Goal: Task Accomplishment & Management: Use online tool/utility

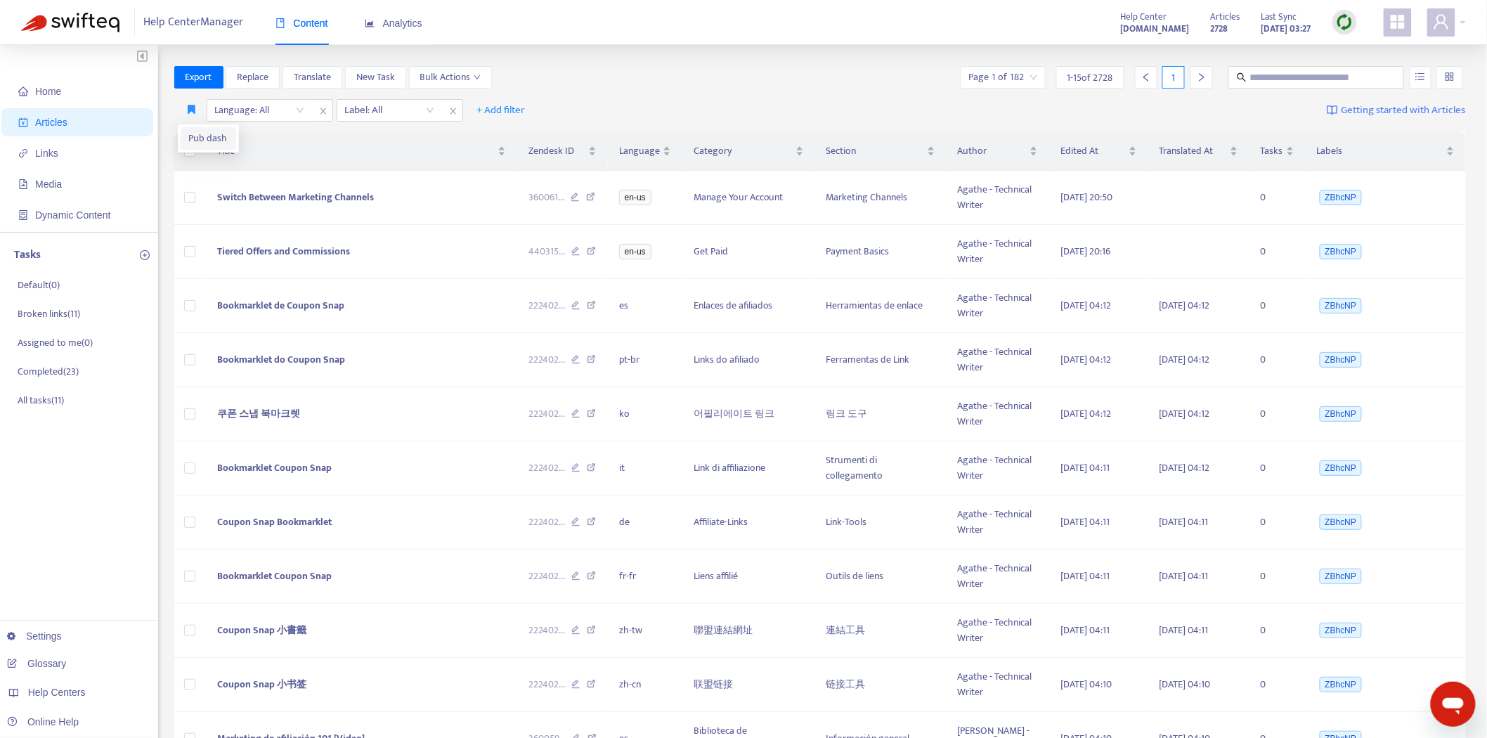
click at [195, 131] on span "Pub dash" at bounding box center [208, 138] width 39 height 15
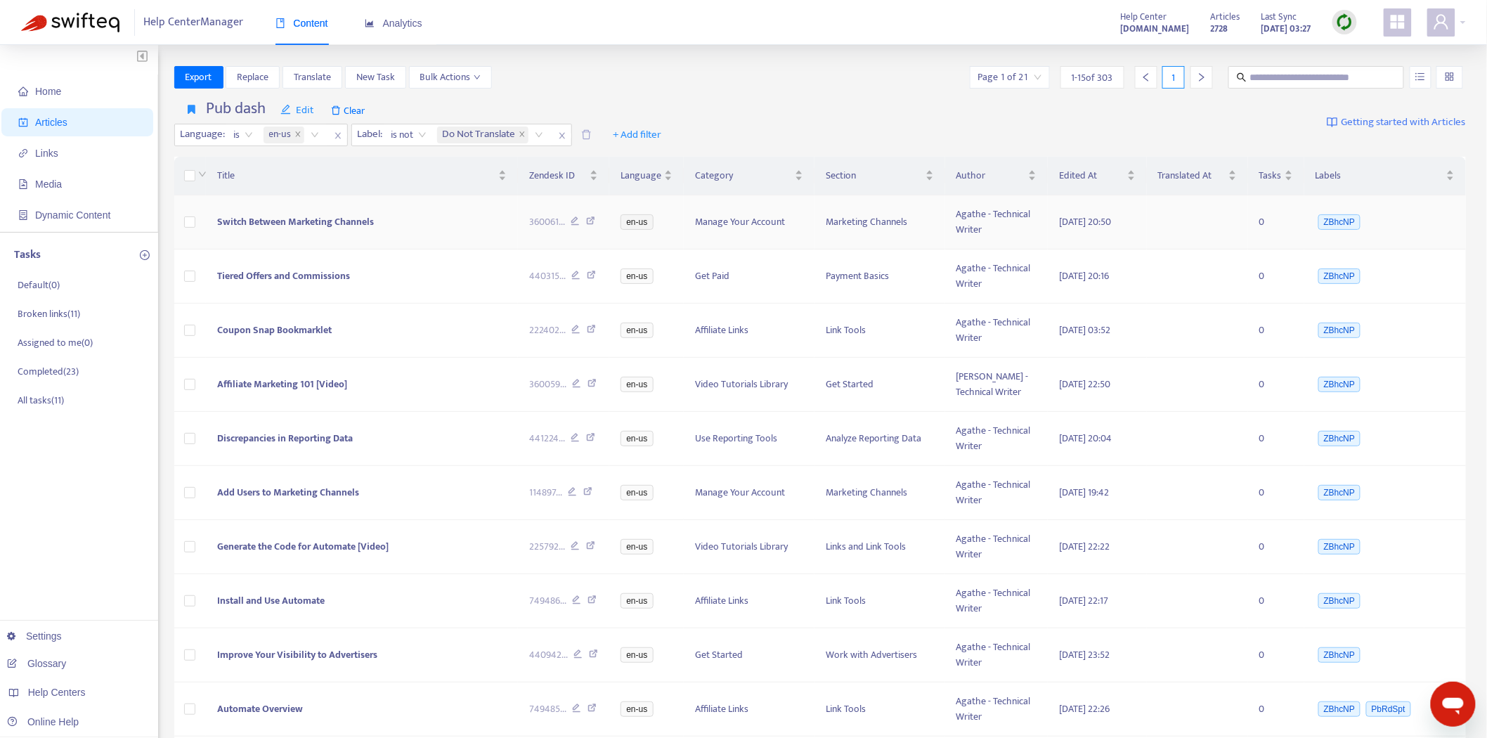
click at [314, 219] on span "Switch Between Marketing Channels" at bounding box center [295, 222] width 157 height 16
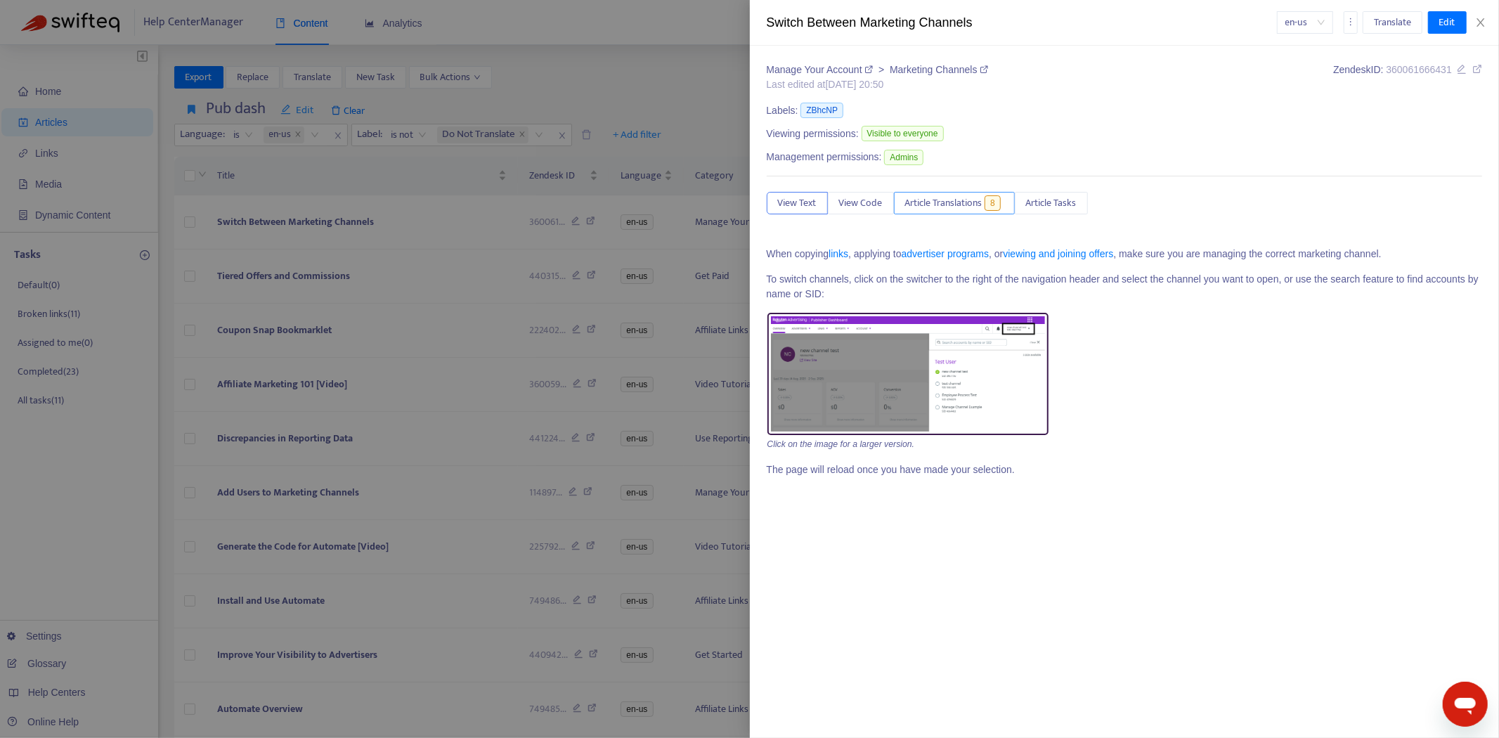
click at [961, 199] on span "Article Translations" at bounding box center [943, 202] width 77 height 15
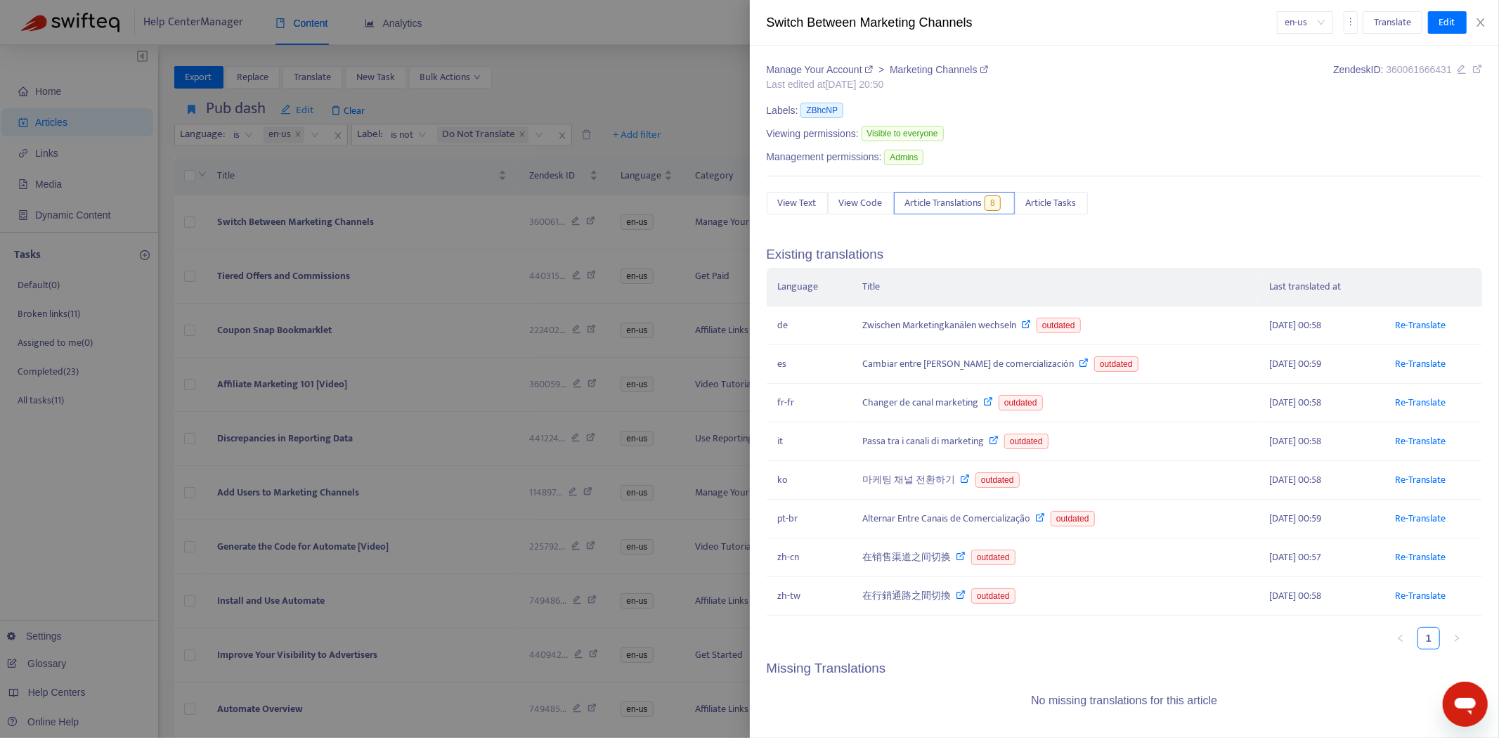
click at [363, 280] on div at bounding box center [749, 369] width 1499 height 738
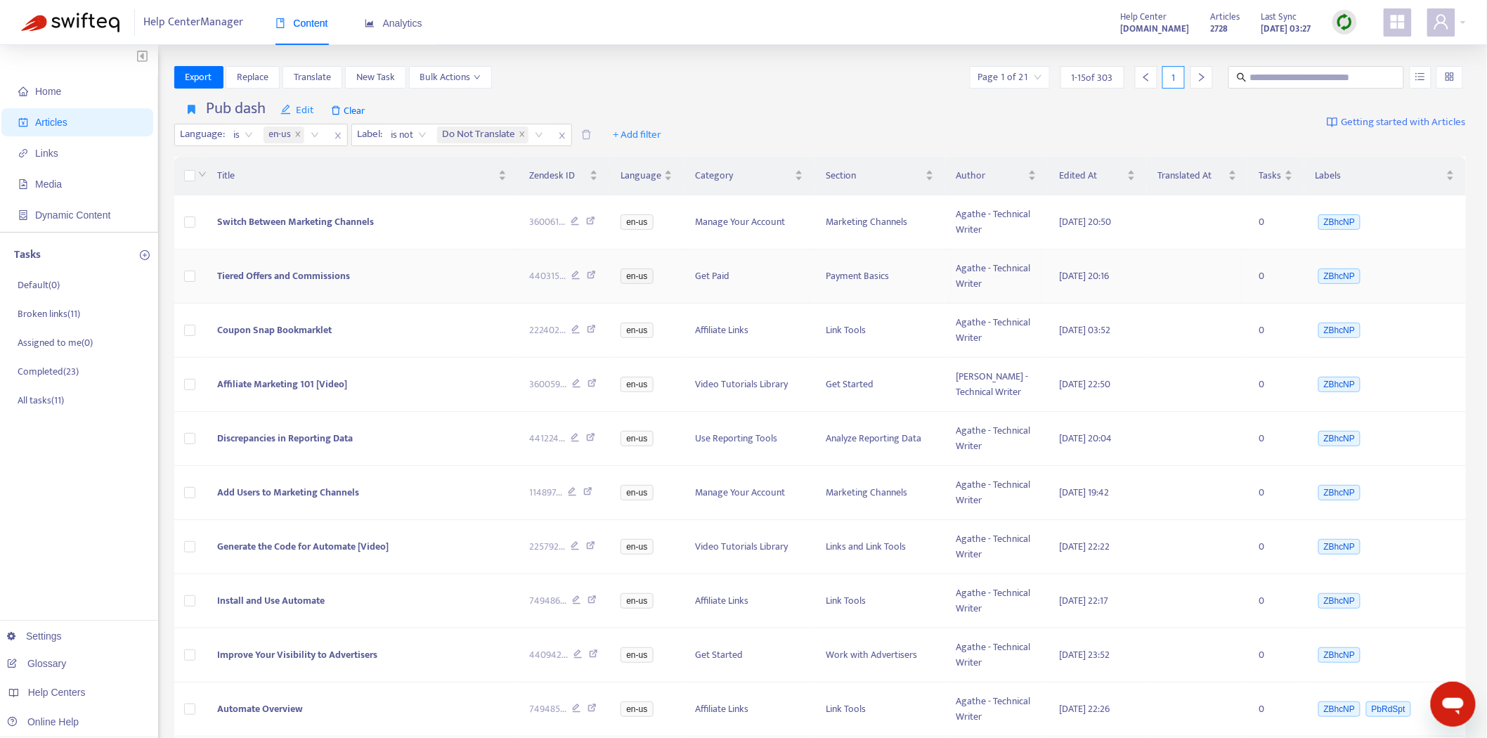
click at [288, 274] on span "Tiered Offers and Commissions" at bounding box center [283, 276] width 133 height 16
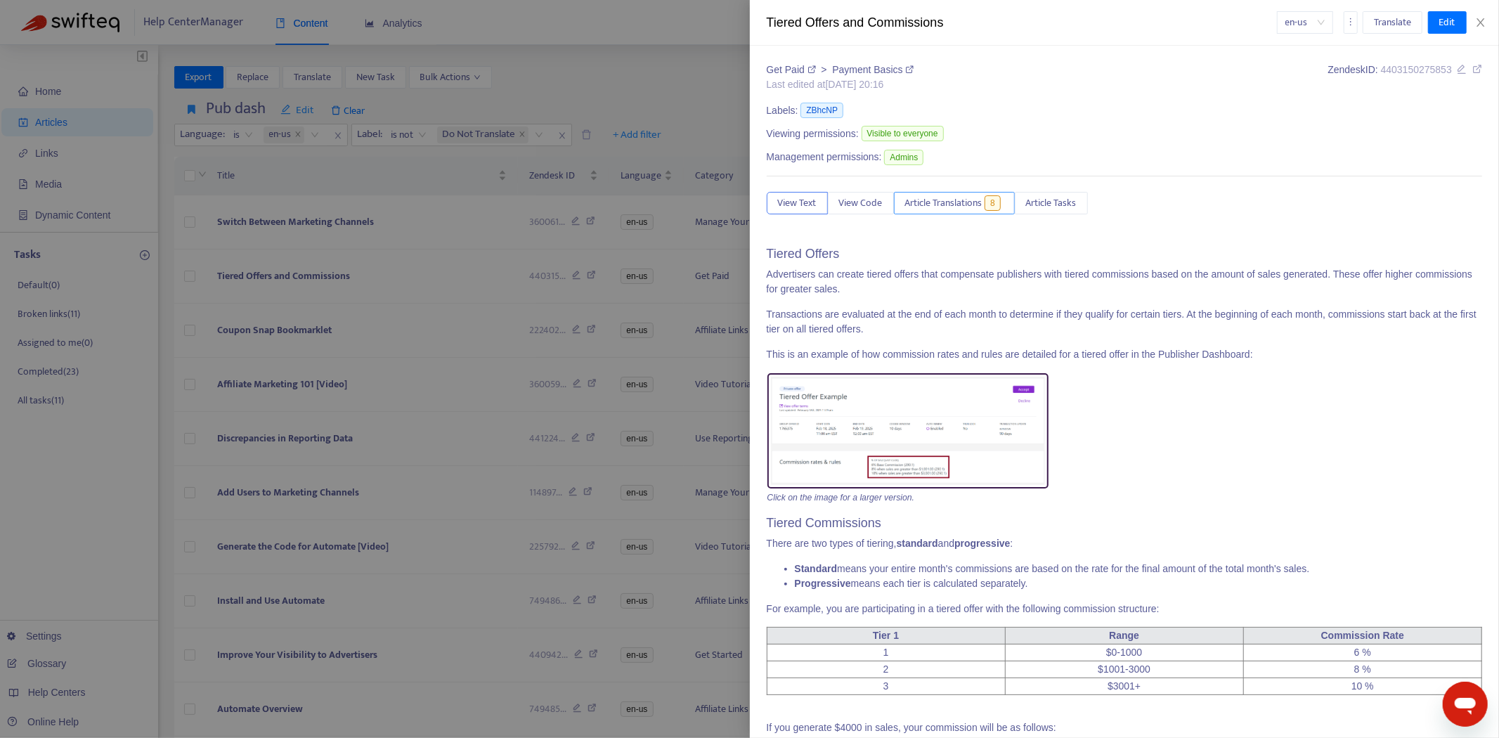
click at [961, 206] on span "Article Translations" at bounding box center [943, 202] width 77 height 15
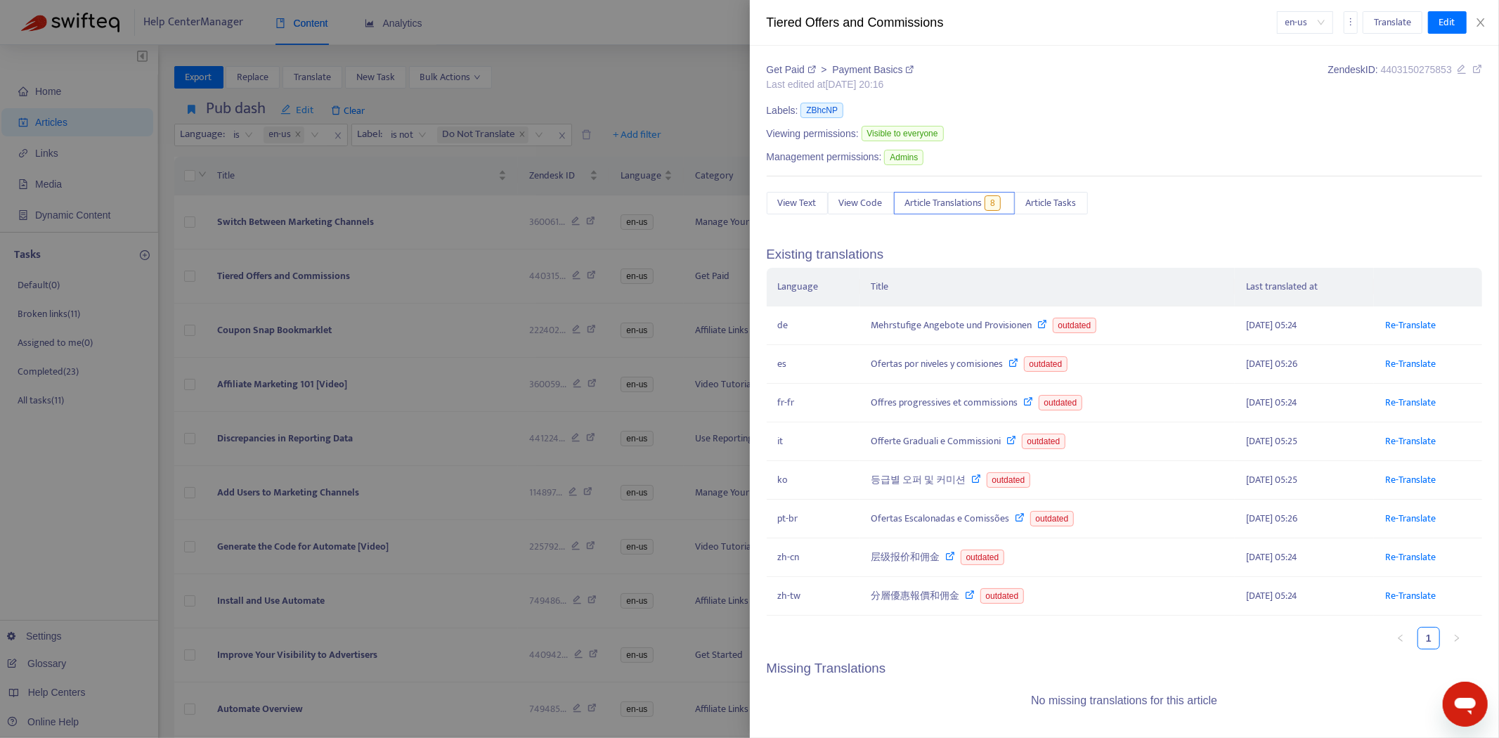
click at [336, 322] on div at bounding box center [749, 369] width 1499 height 738
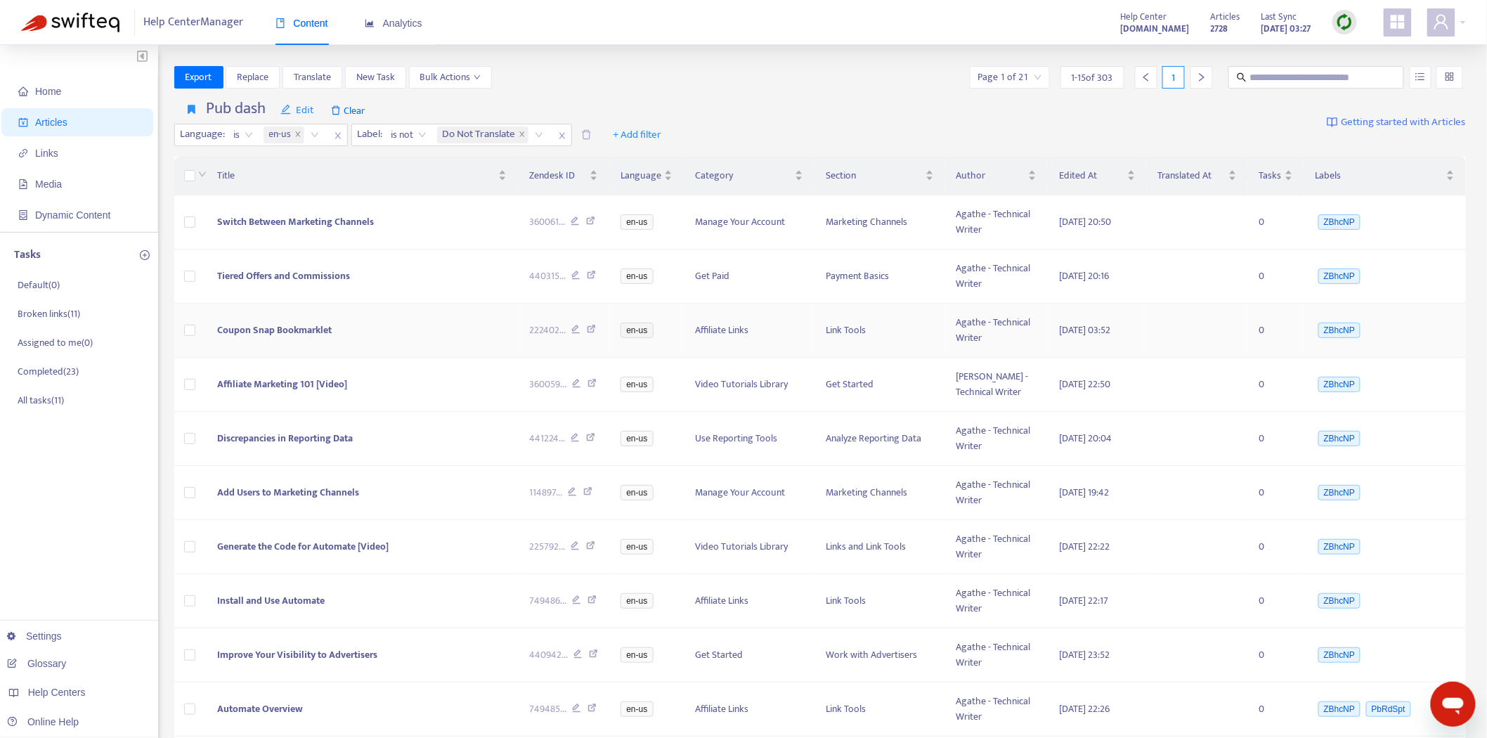
click at [239, 331] on span "Coupon Snap Bookmarklet" at bounding box center [274, 330] width 115 height 16
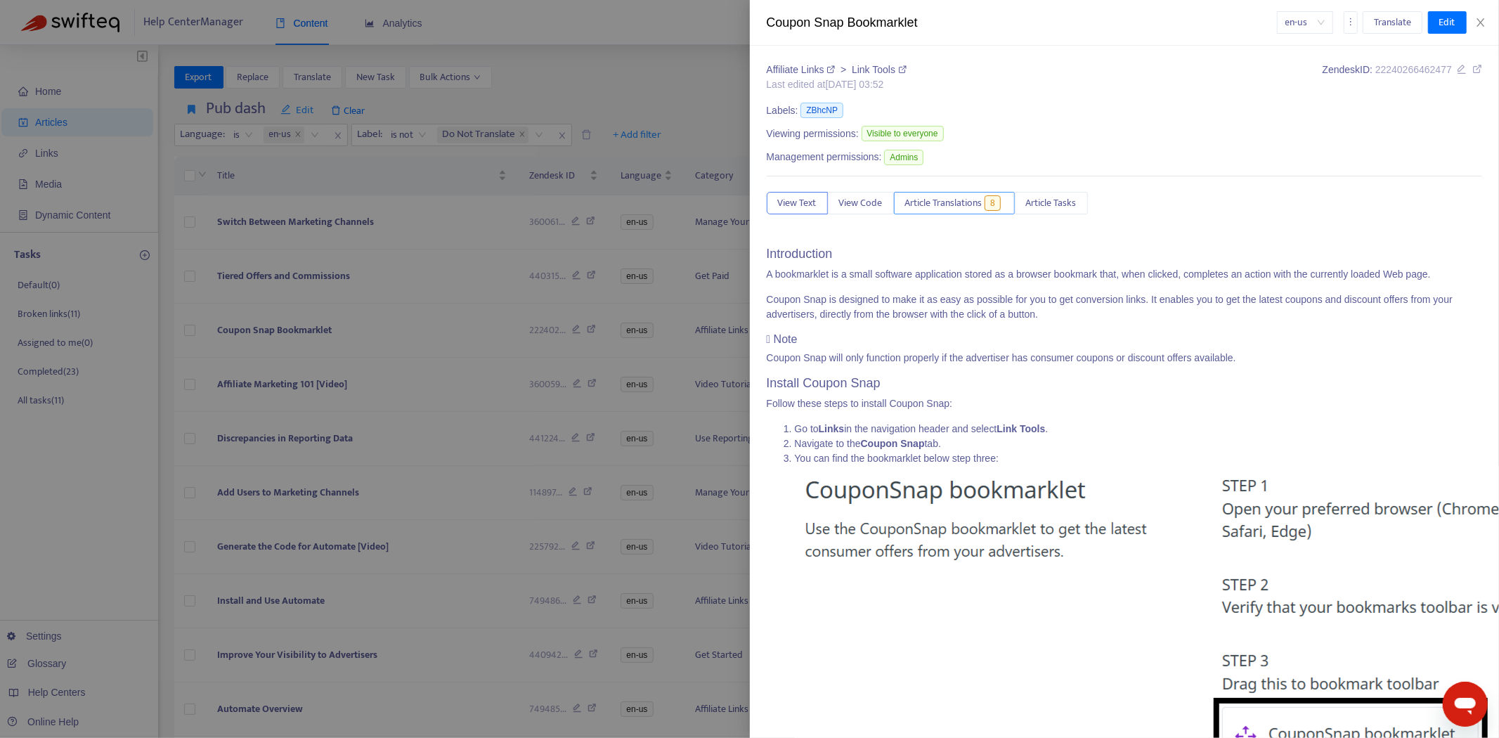
click at [929, 200] on span "Article Translations" at bounding box center [943, 202] width 77 height 15
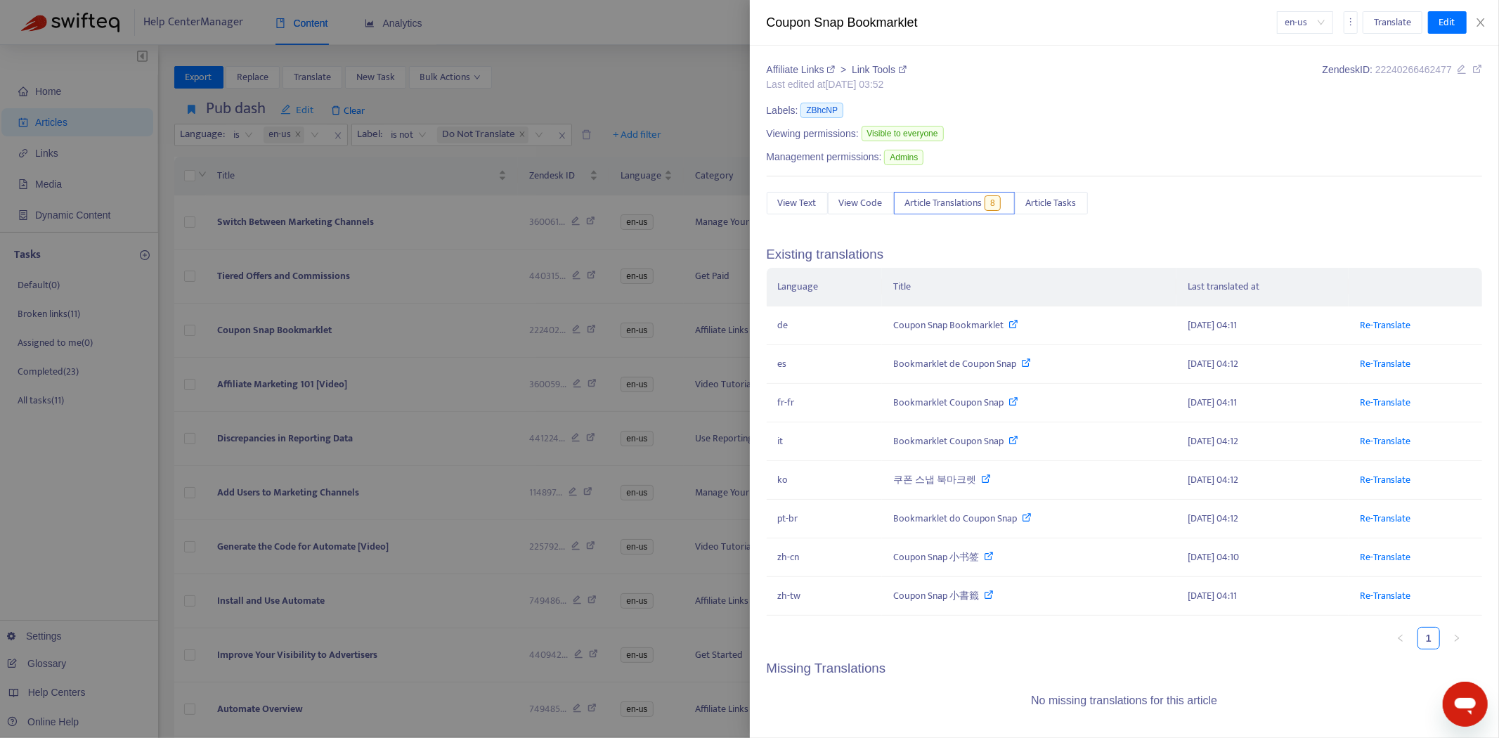
click at [185, 278] on div at bounding box center [749, 369] width 1499 height 738
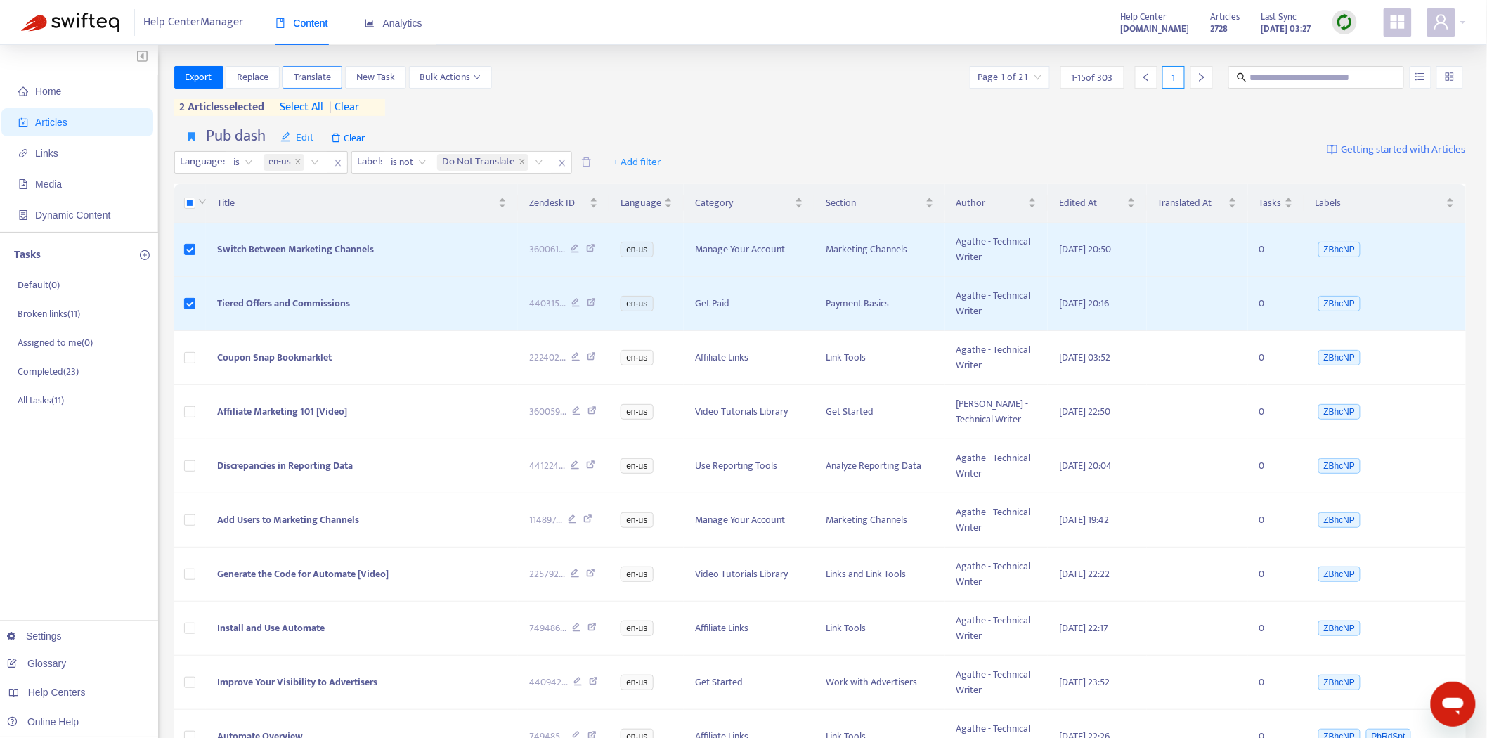
click at [305, 72] on span "Translate" at bounding box center [312, 77] width 37 height 15
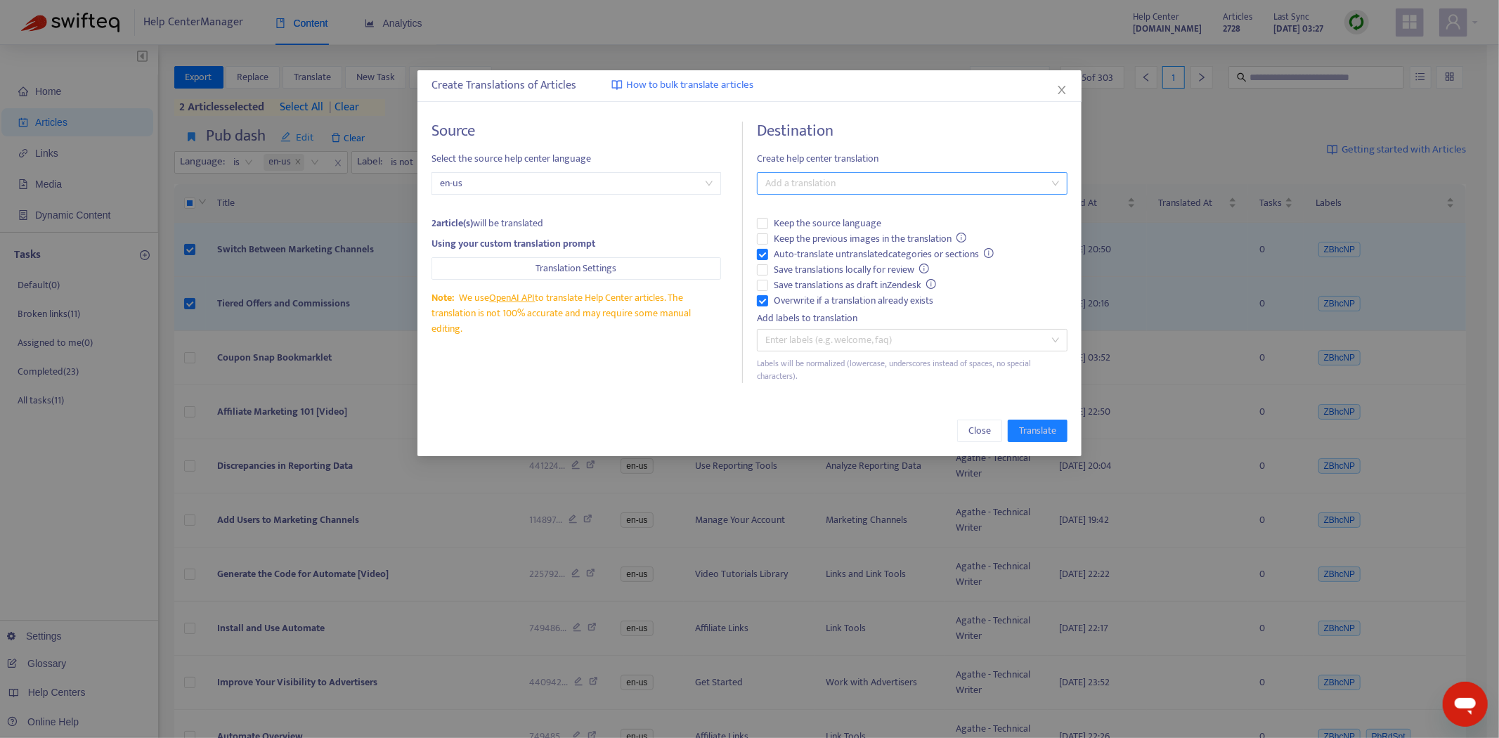
click at [870, 176] on div at bounding box center [906, 183] width 290 height 17
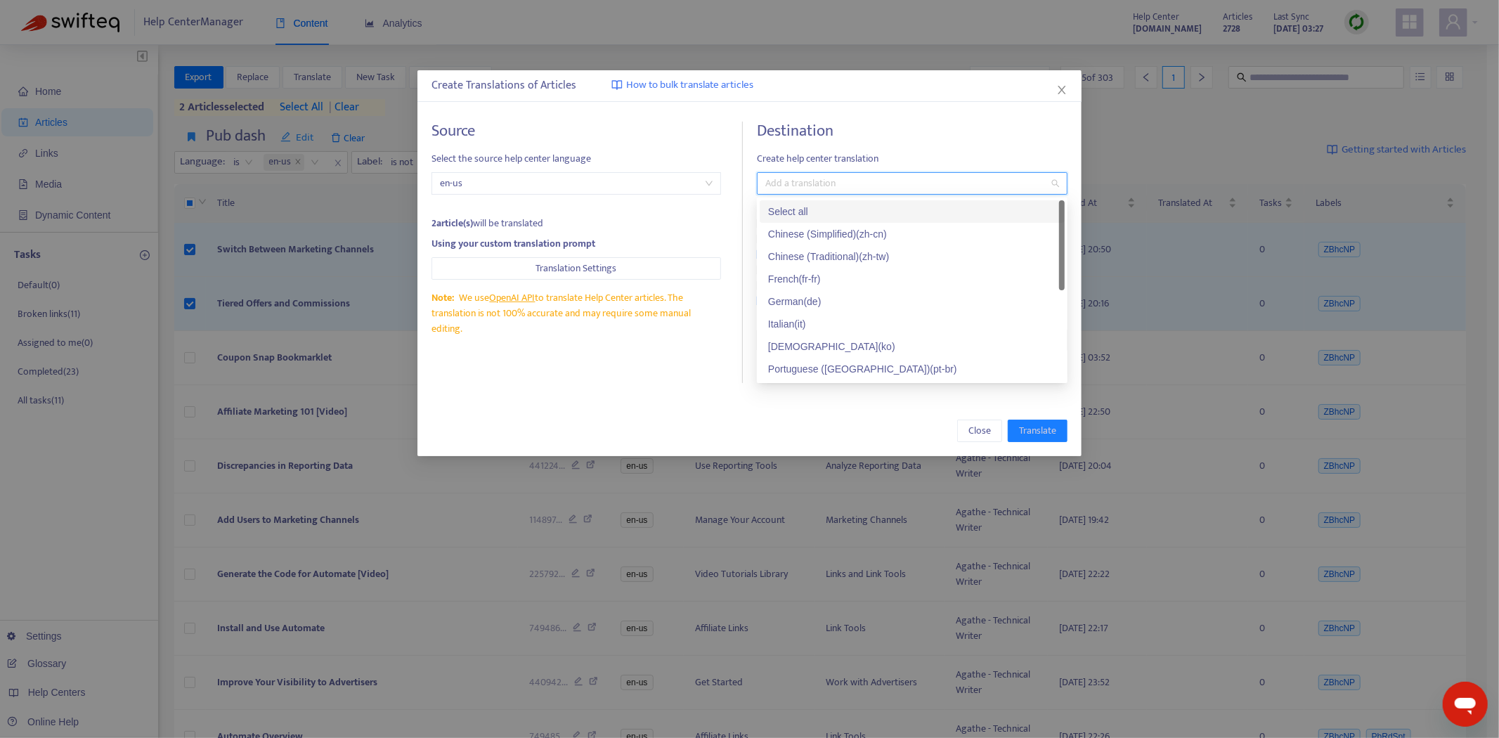
click at [870, 214] on div "Select all" at bounding box center [912, 211] width 288 height 15
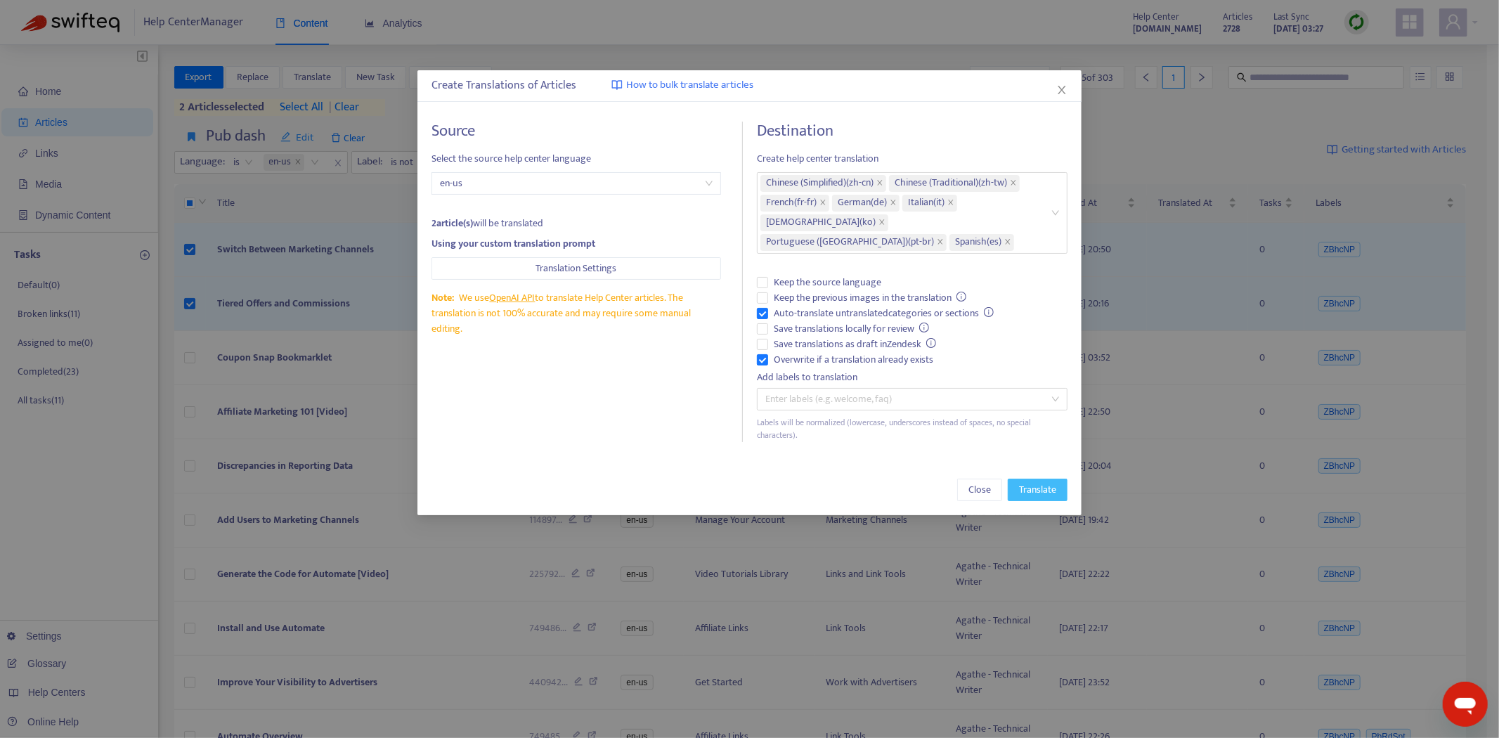
click at [1033, 482] on span "Translate" at bounding box center [1037, 489] width 37 height 15
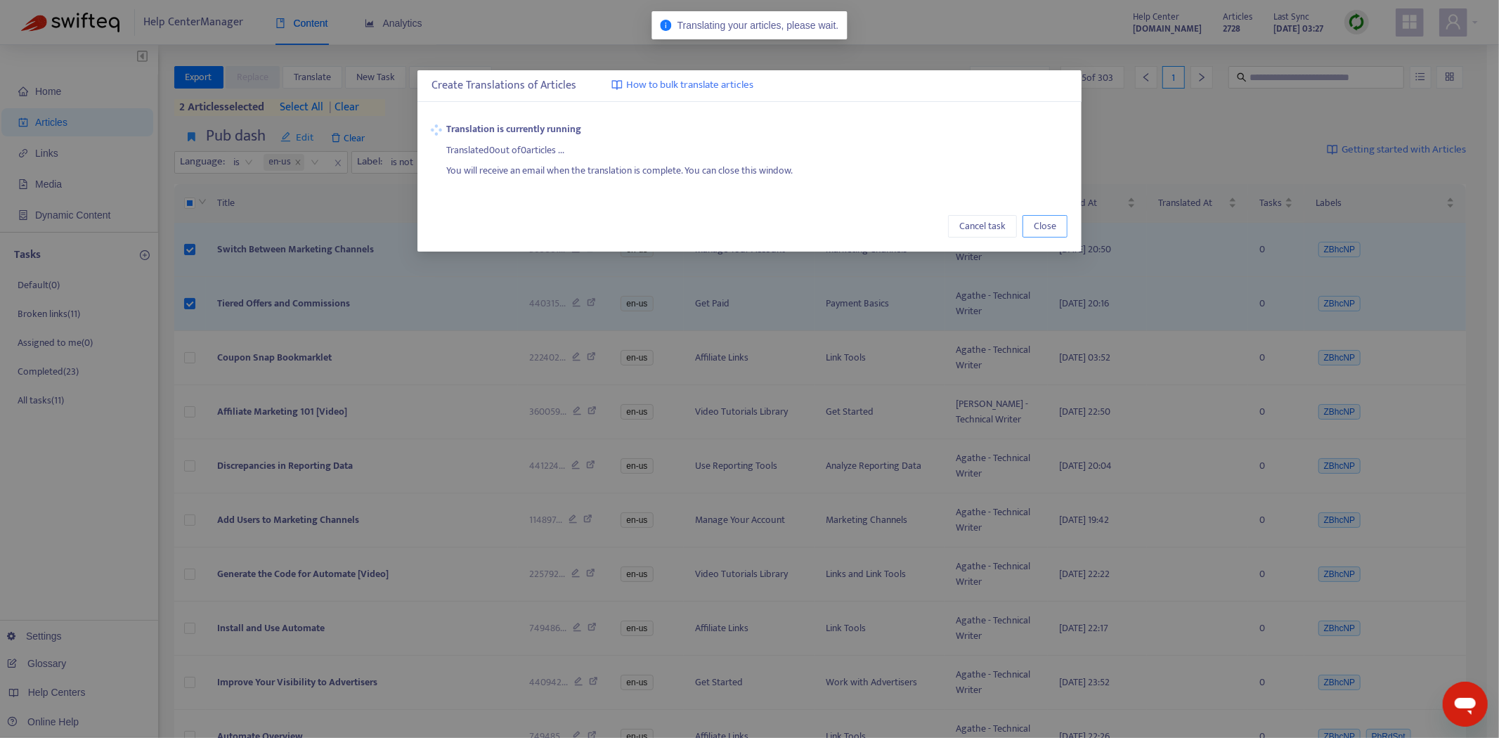
click at [1045, 230] on span "Close" at bounding box center [1045, 226] width 22 height 15
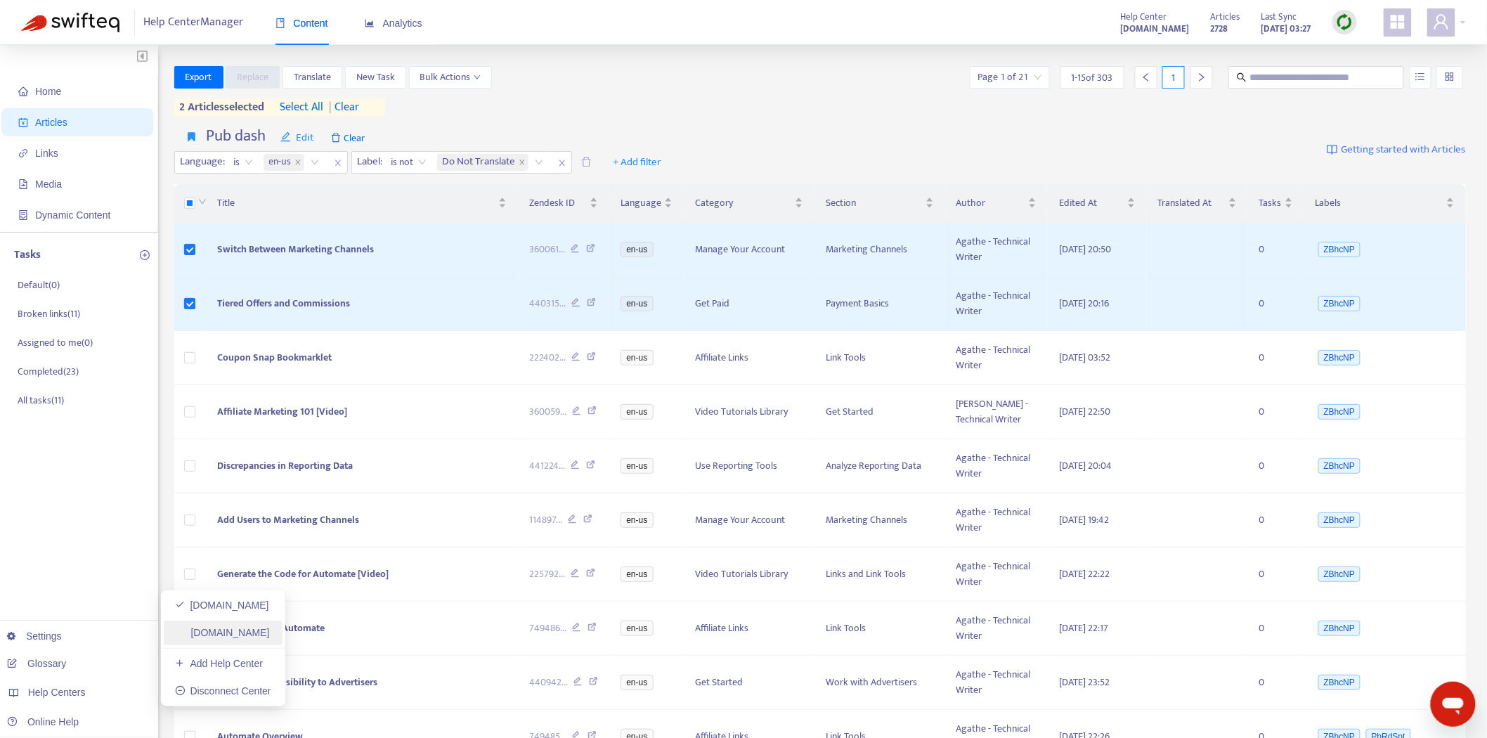
click at [259, 630] on link "[DOMAIN_NAME]" at bounding box center [222, 632] width 95 height 11
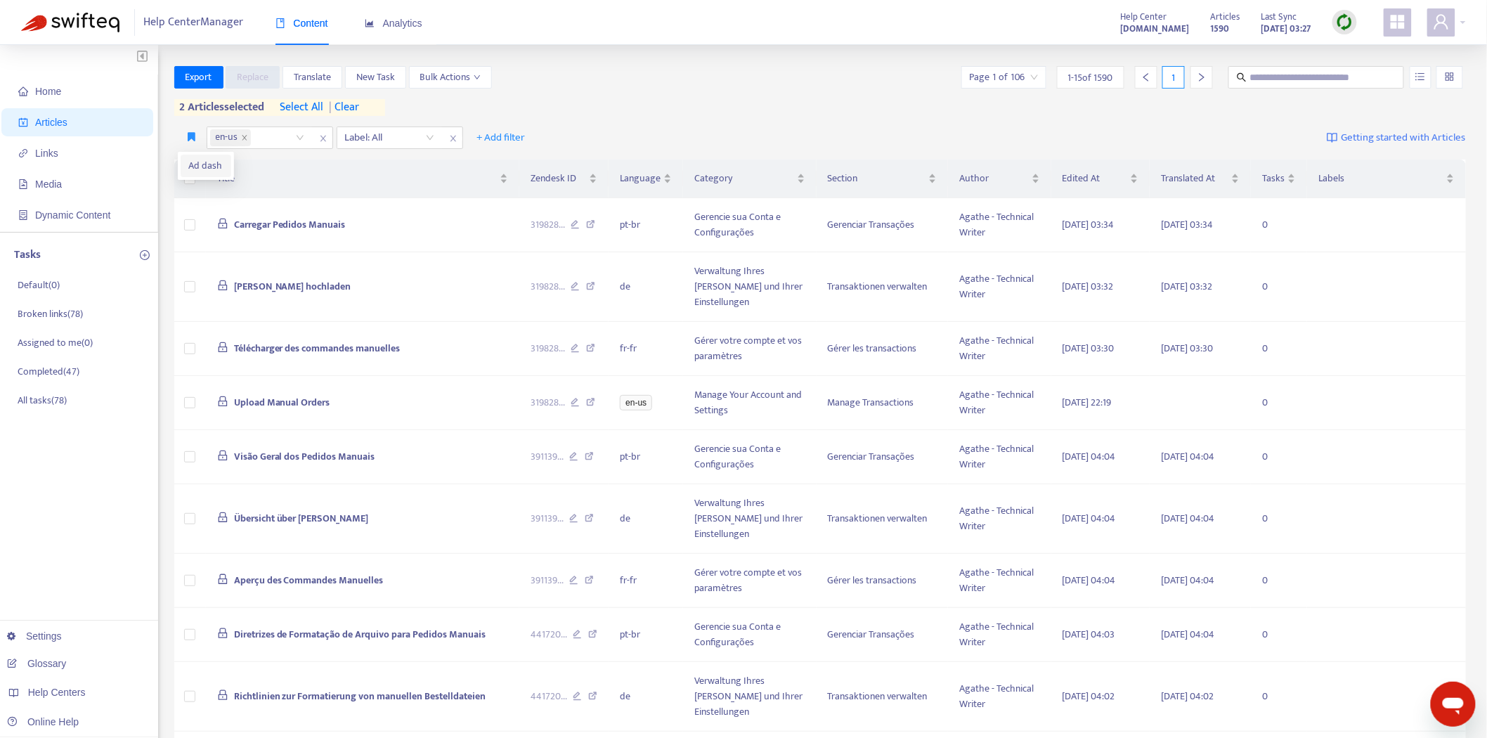
click at [194, 171] on span "Ad dash" at bounding box center [206, 165] width 34 height 15
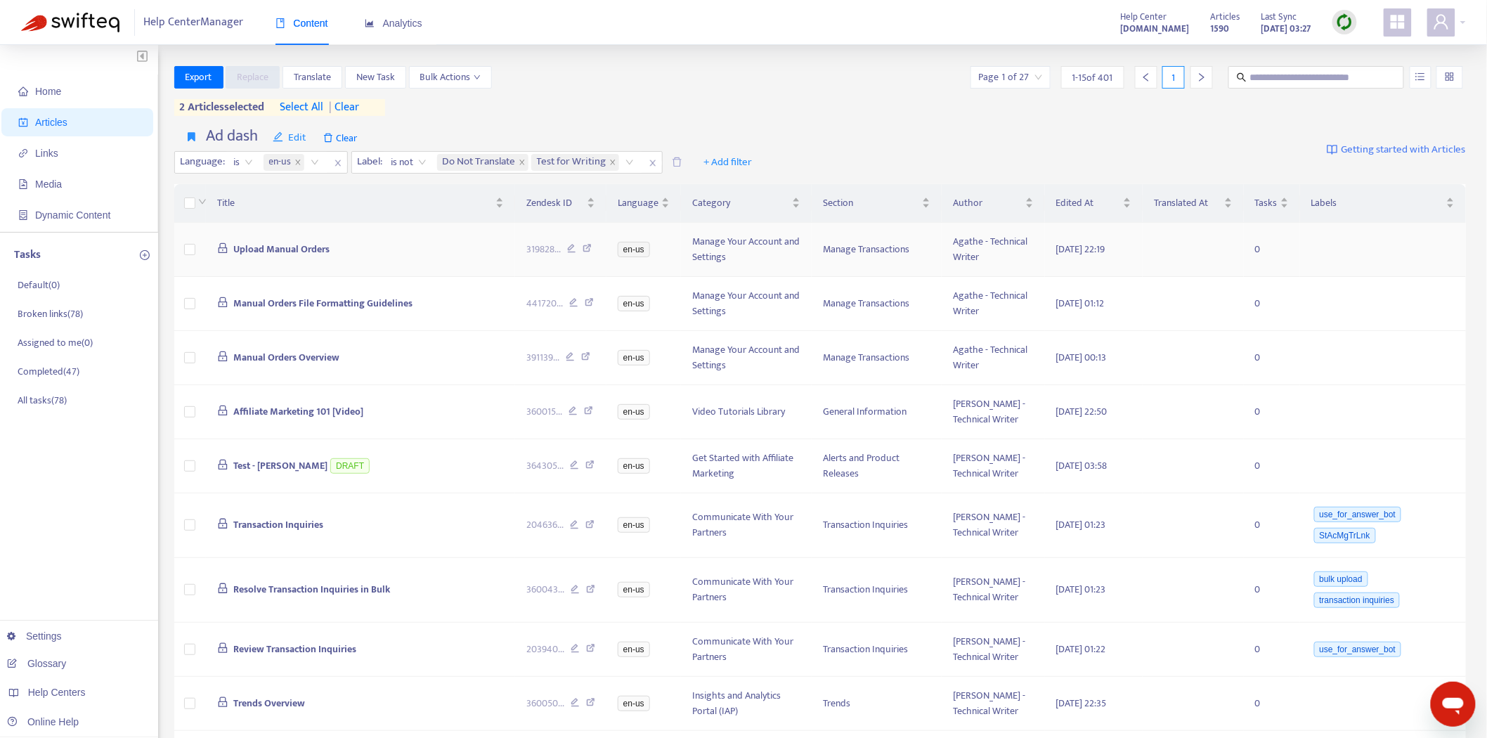
click at [297, 250] on span "Upload Manual Orders" at bounding box center [281, 249] width 96 height 16
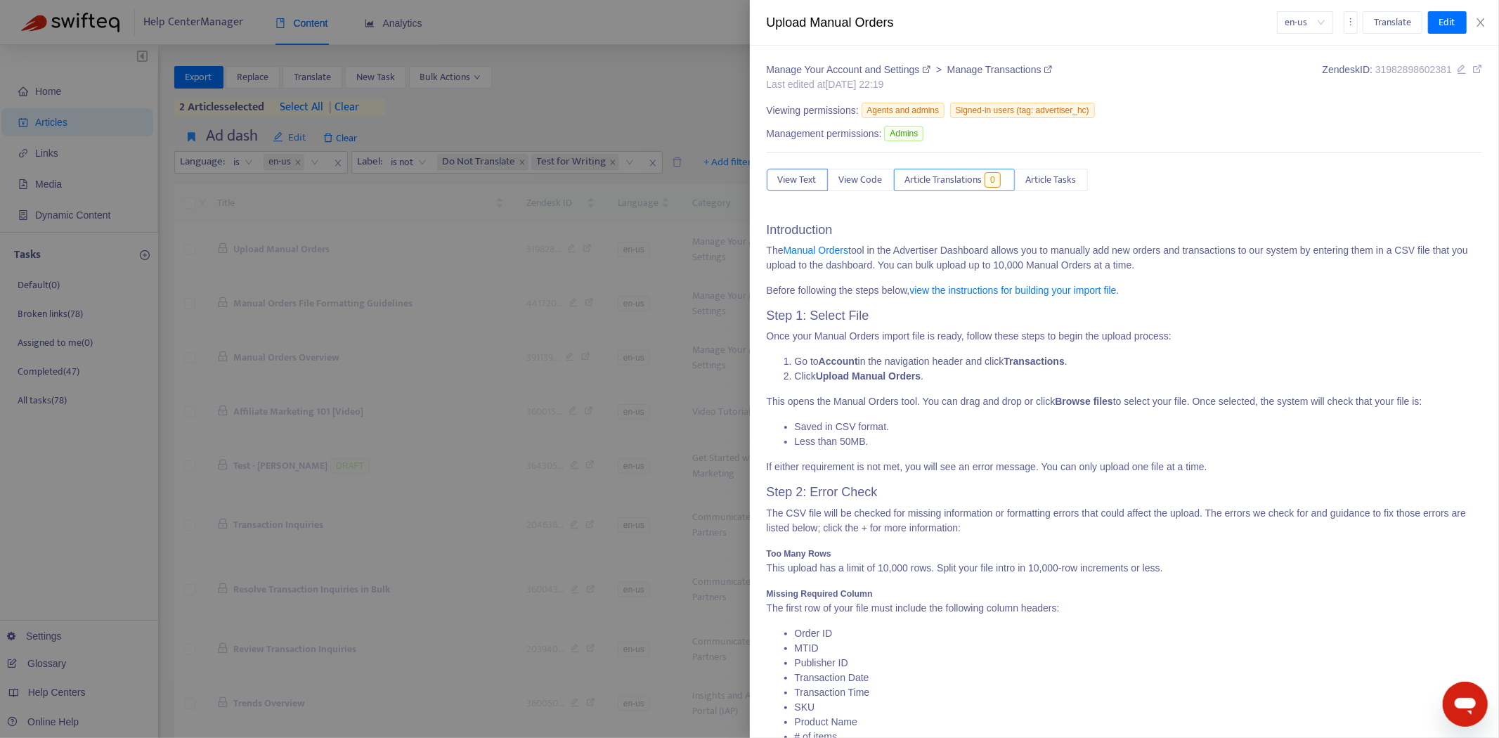
click at [964, 183] on span "Article Translations" at bounding box center [943, 179] width 77 height 15
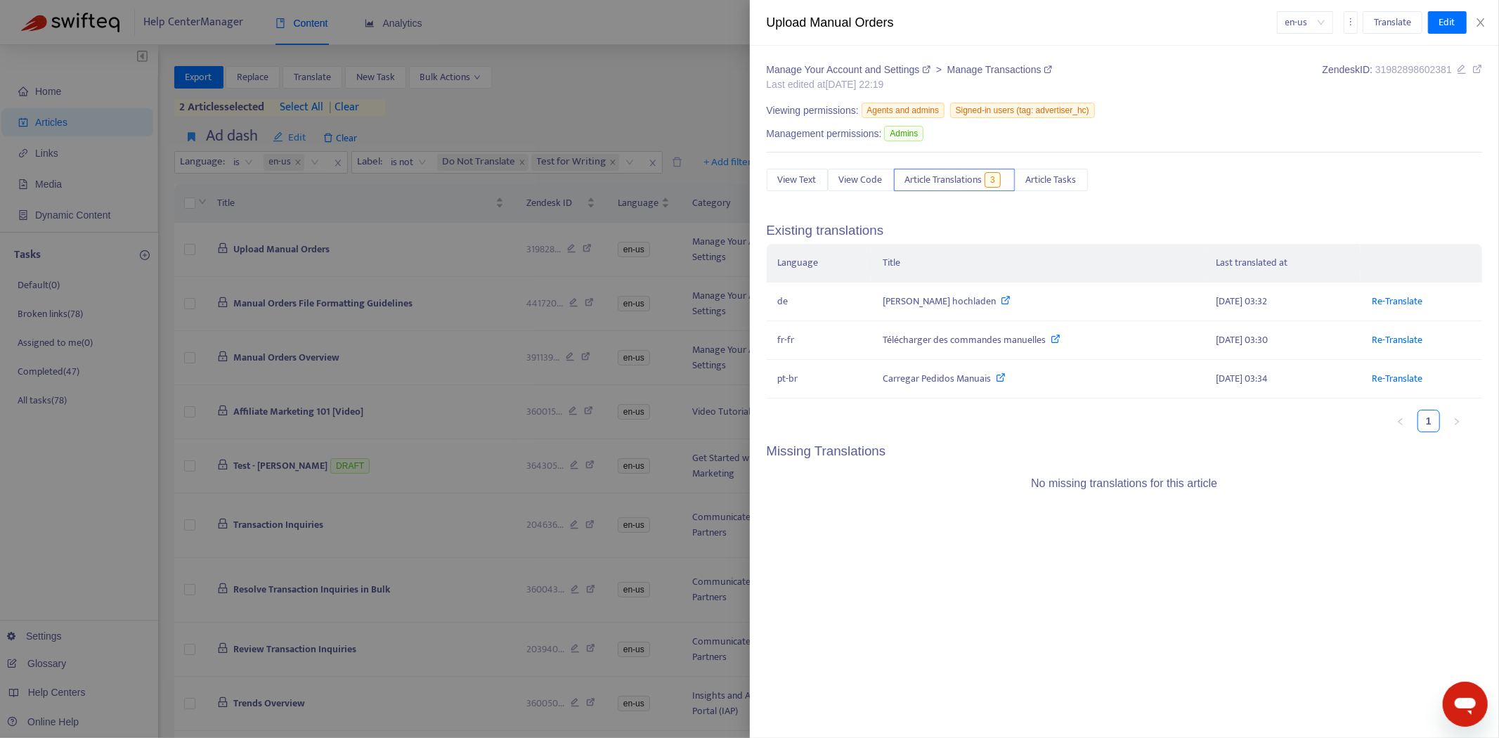
click at [75, 567] on div at bounding box center [749, 369] width 1499 height 738
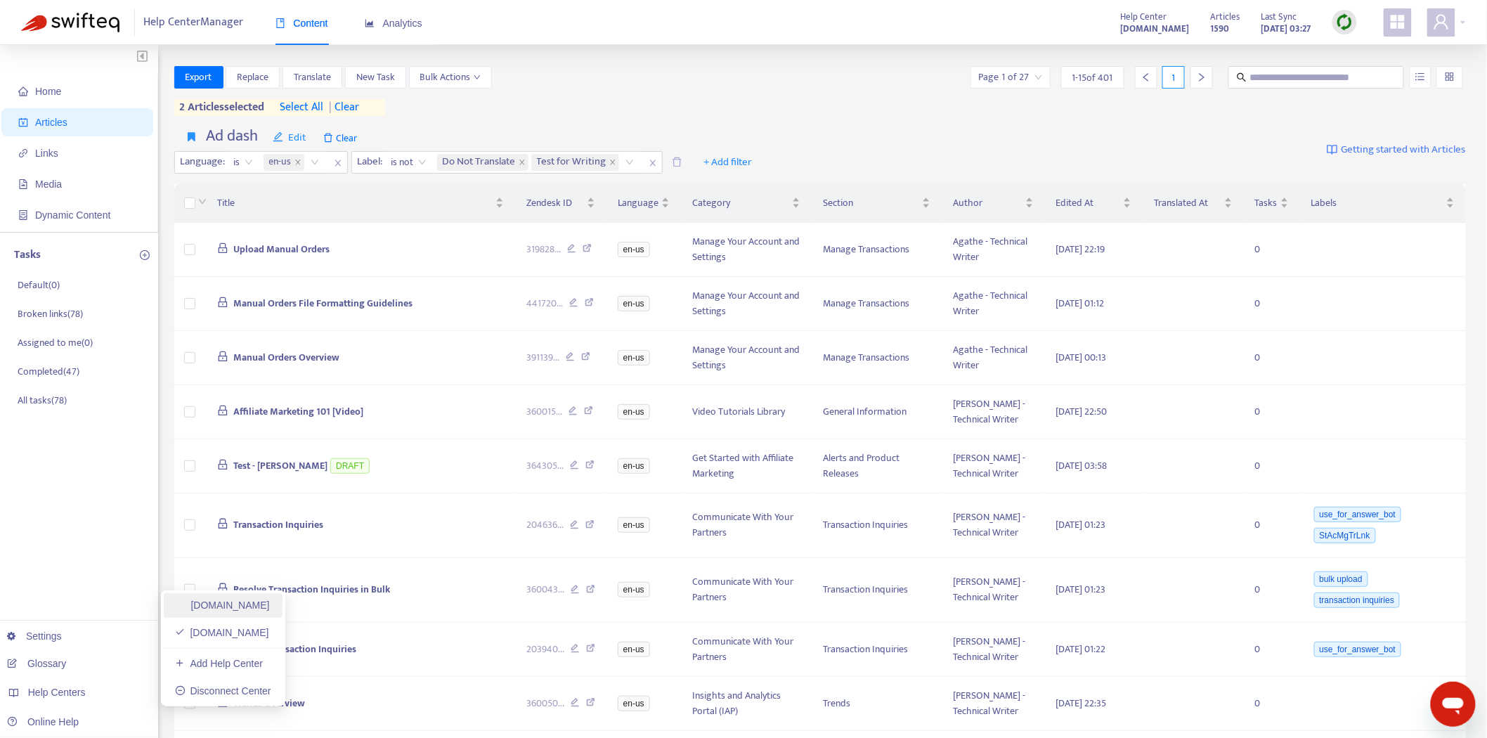
click at [228, 600] on link "[DOMAIN_NAME]" at bounding box center [222, 605] width 95 height 11
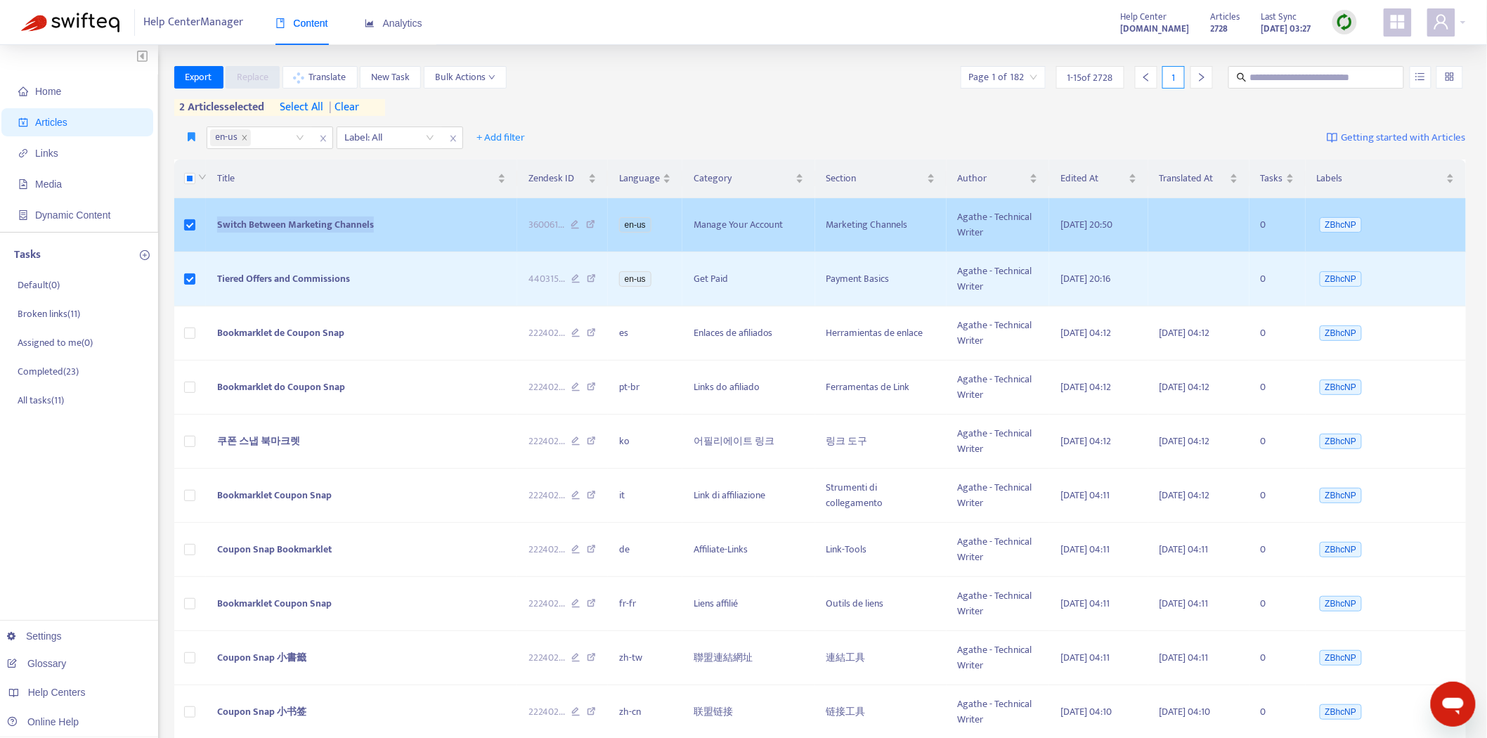
drag, startPoint x: 399, startPoint y: 226, endPoint x: 209, endPoint y: 239, distance: 190.3
click at [209, 239] on td "Switch Between Marketing Channels" at bounding box center [361, 225] width 311 height 54
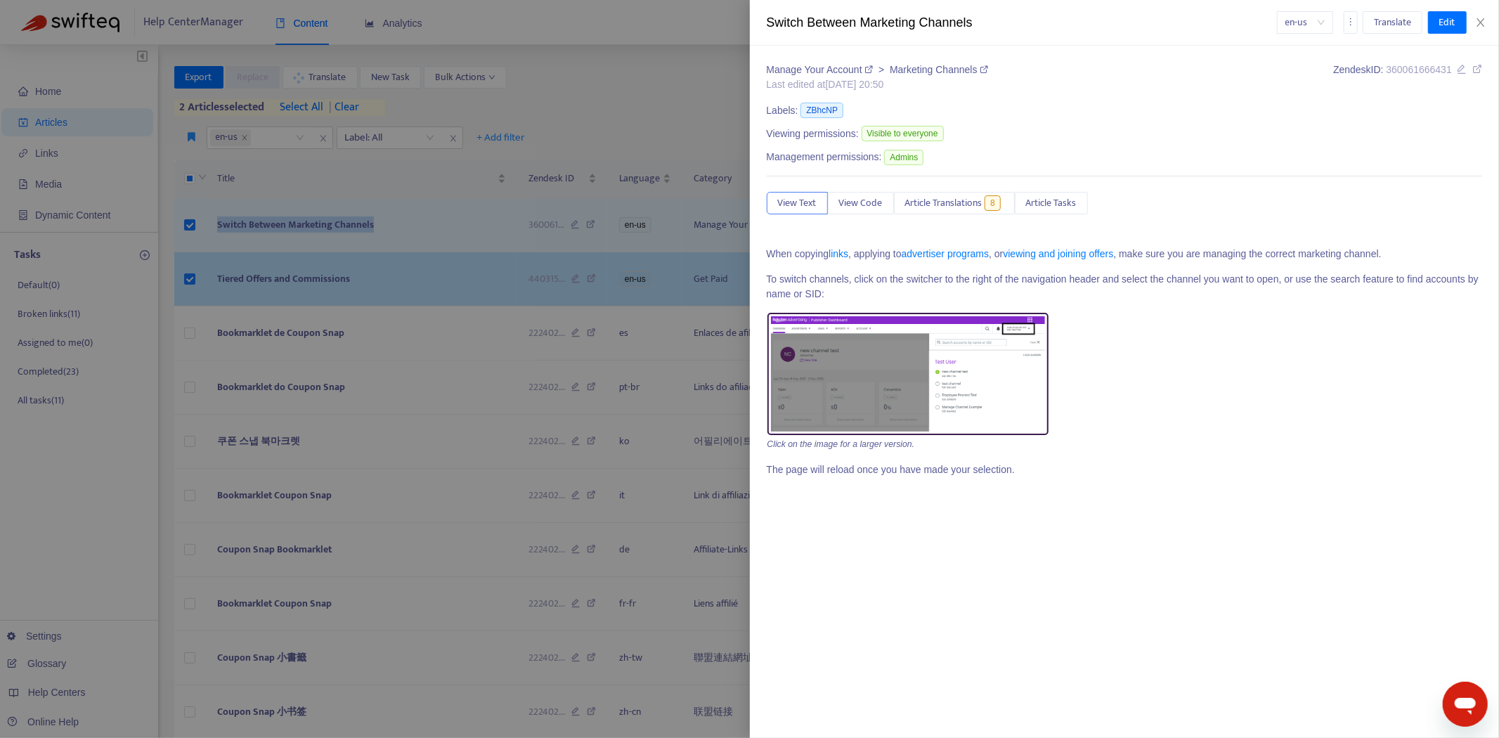
click at [356, 280] on div at bounding box center [749, 369] width 1499 height 738
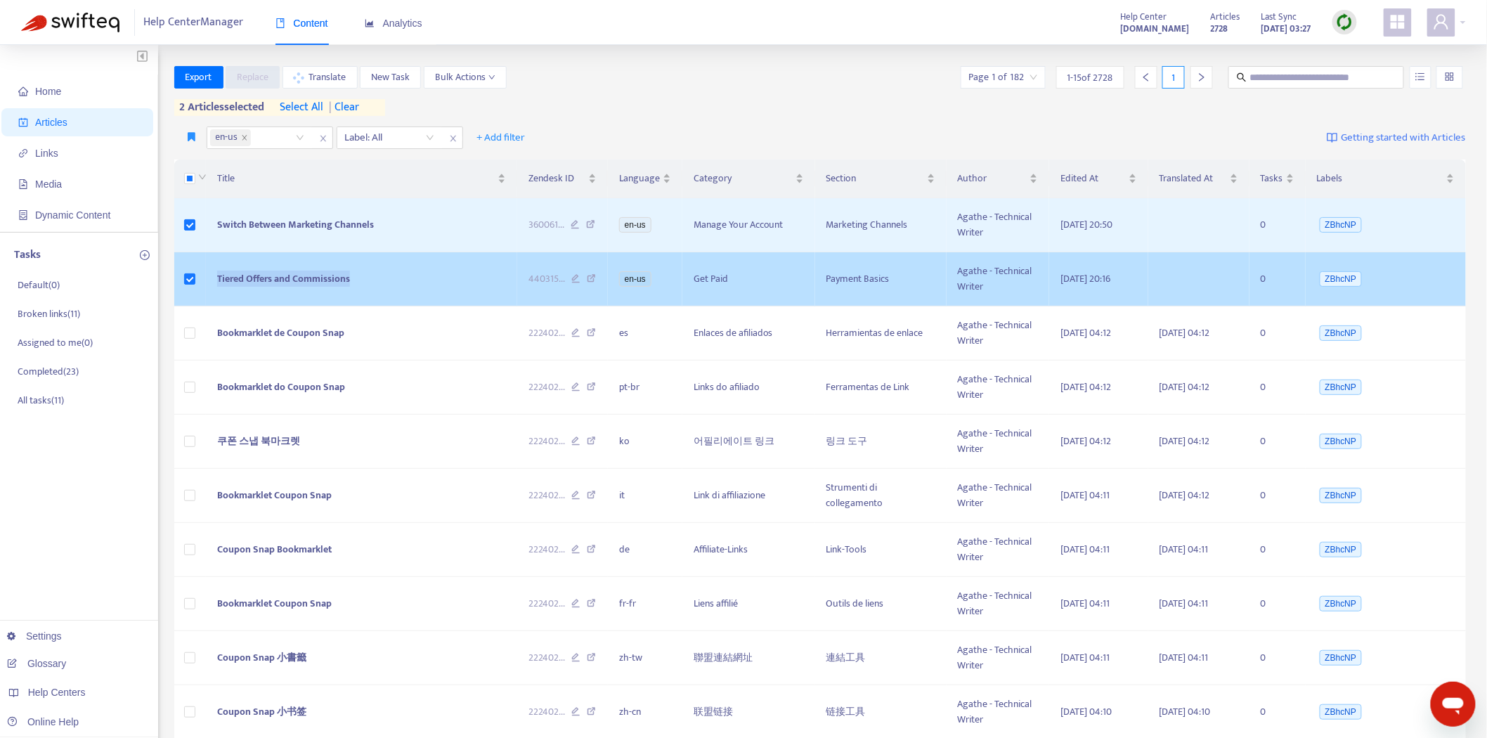
drag, startPoint x: 374, startPoint y: 276, endPoint x: 193, endPoint y: 288, distance: 181.1
click at [193, 288] on tr "Tiered Offers and Commissions 440315 ... en-us Get Paid Payment Basics Agathe -…" at bounding box center [820, 279] width 1293 height 54
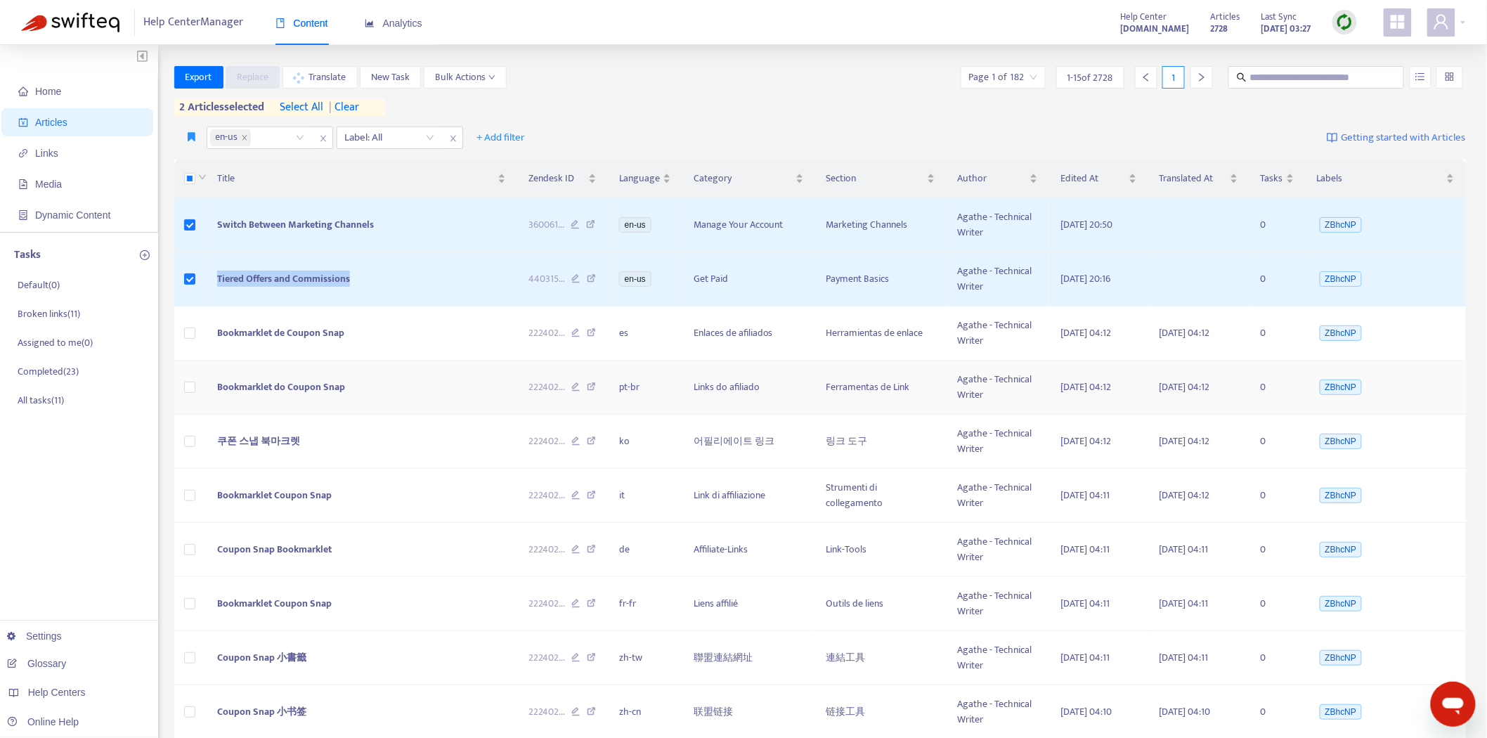
copy tr "Tiered Offers and Commissions"
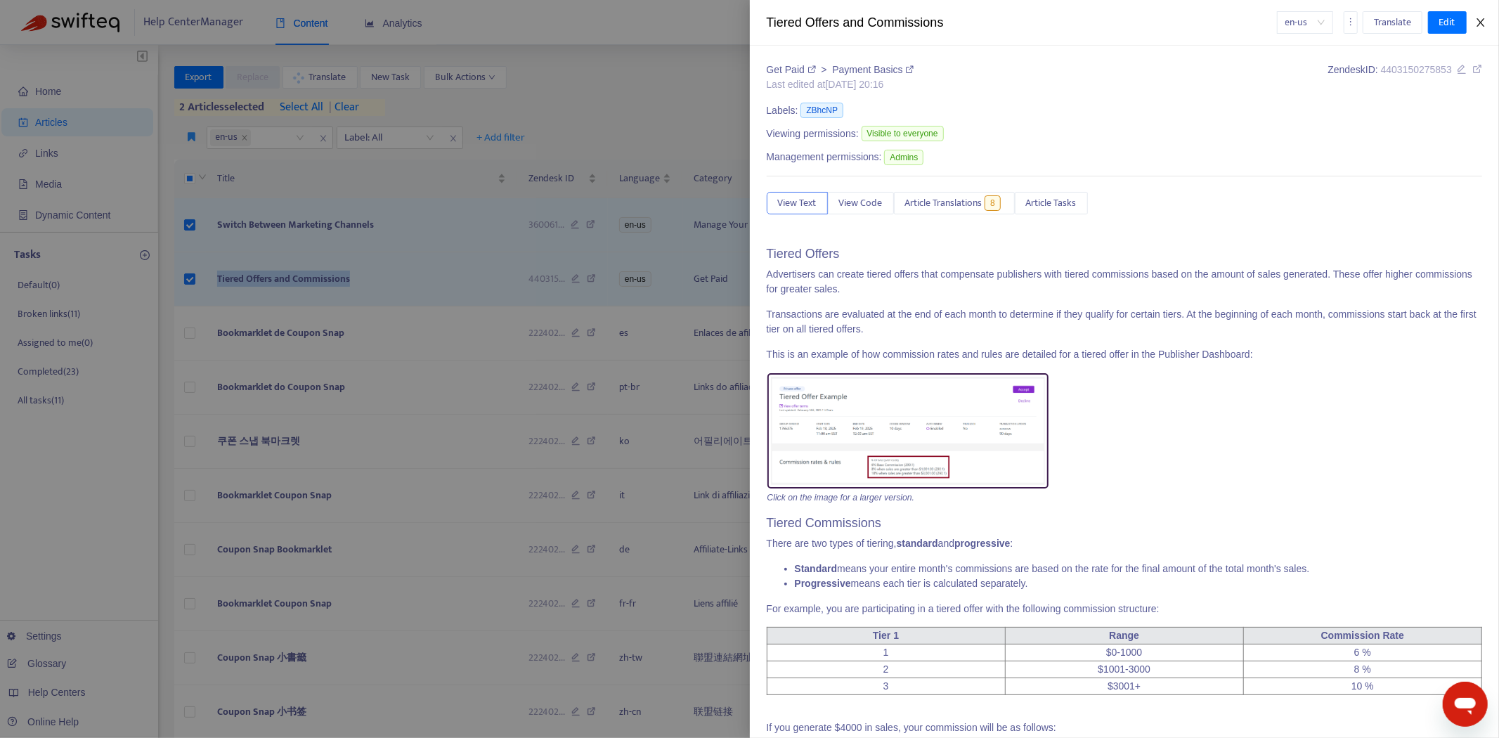
click at [1482, 18] on icon "close" at bounding box center [1480, 22] width 11 height 11
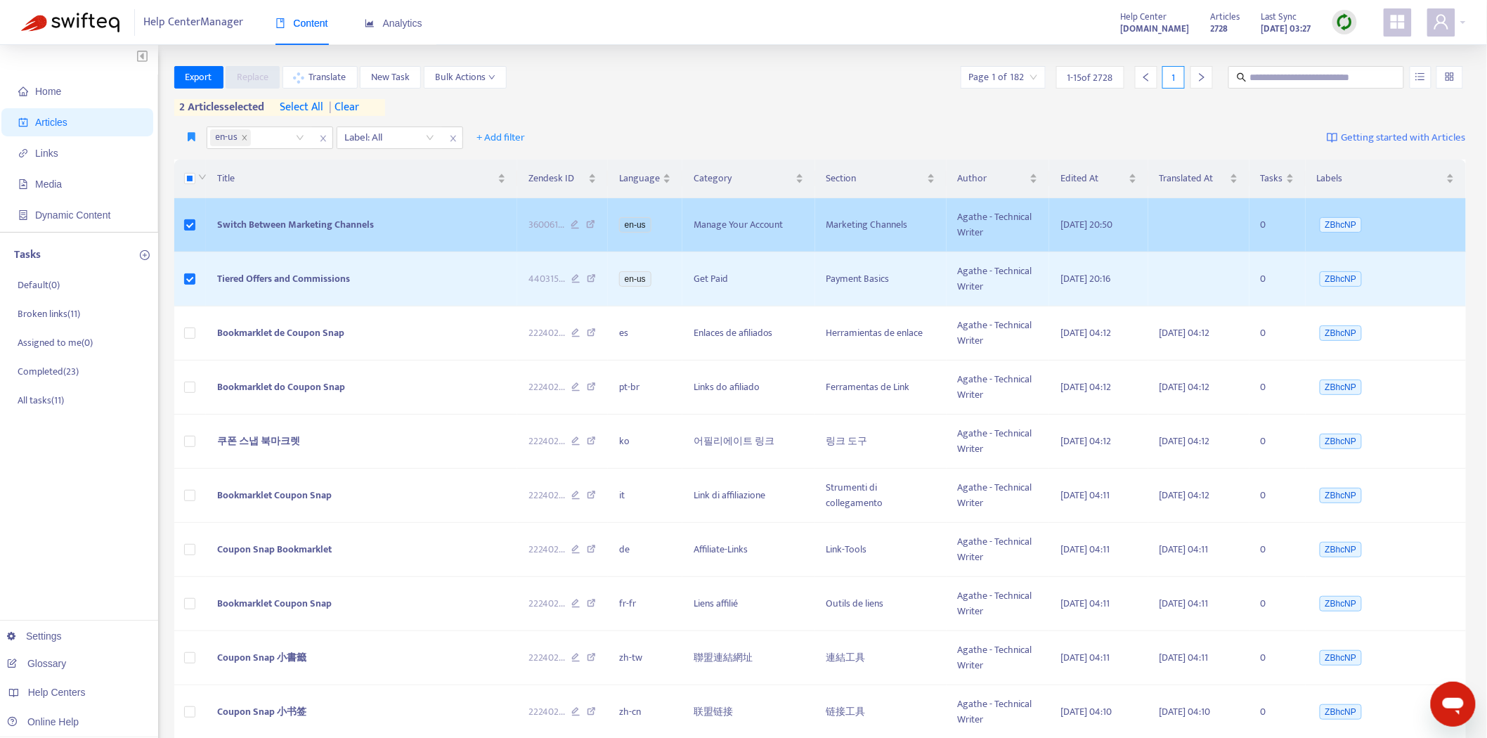
click at [325, 217] on span "Switch Between Marketing Channels" at bounding box center [295, 225] width 157 height 16
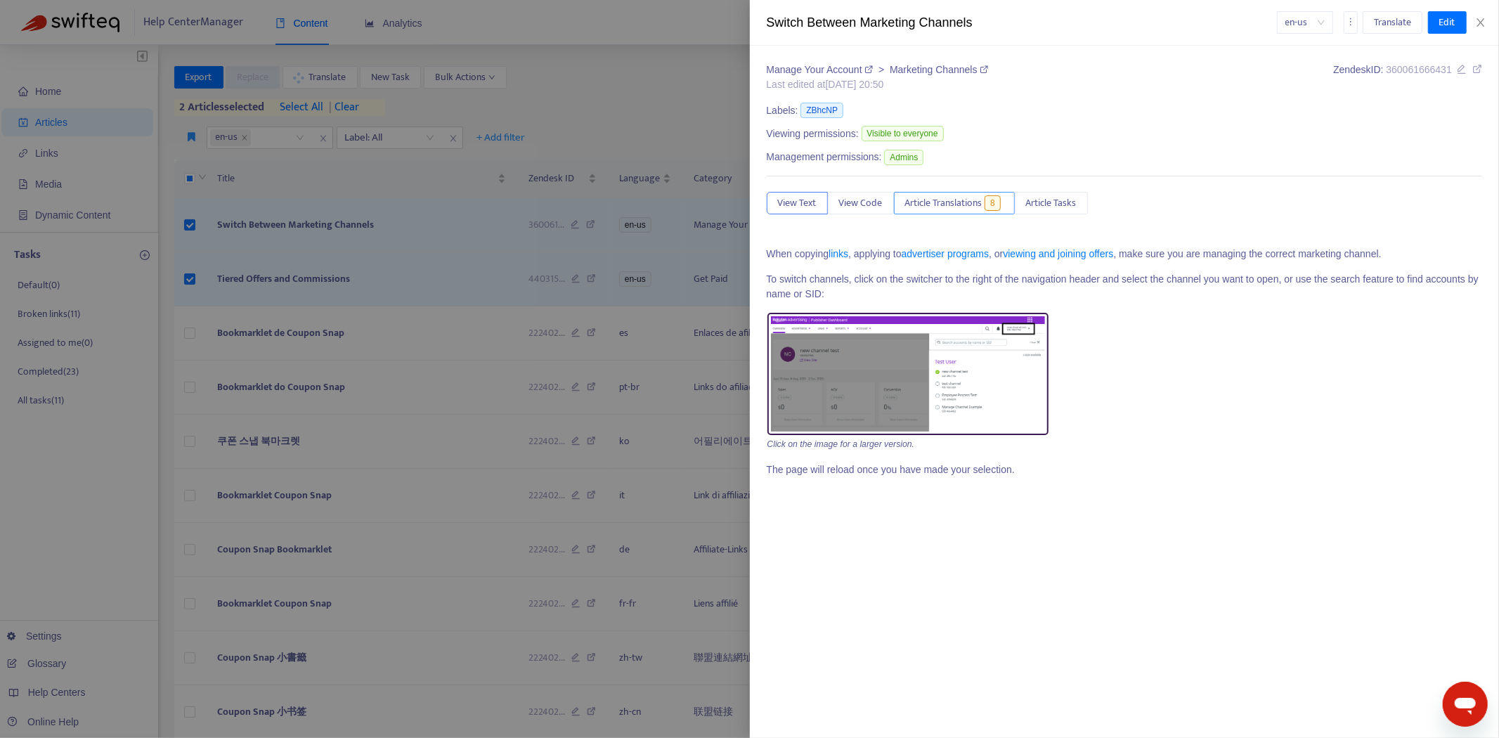
click at [937, 198] on span "Article Translations" at bounding box center [943, 202] width 77 height 15
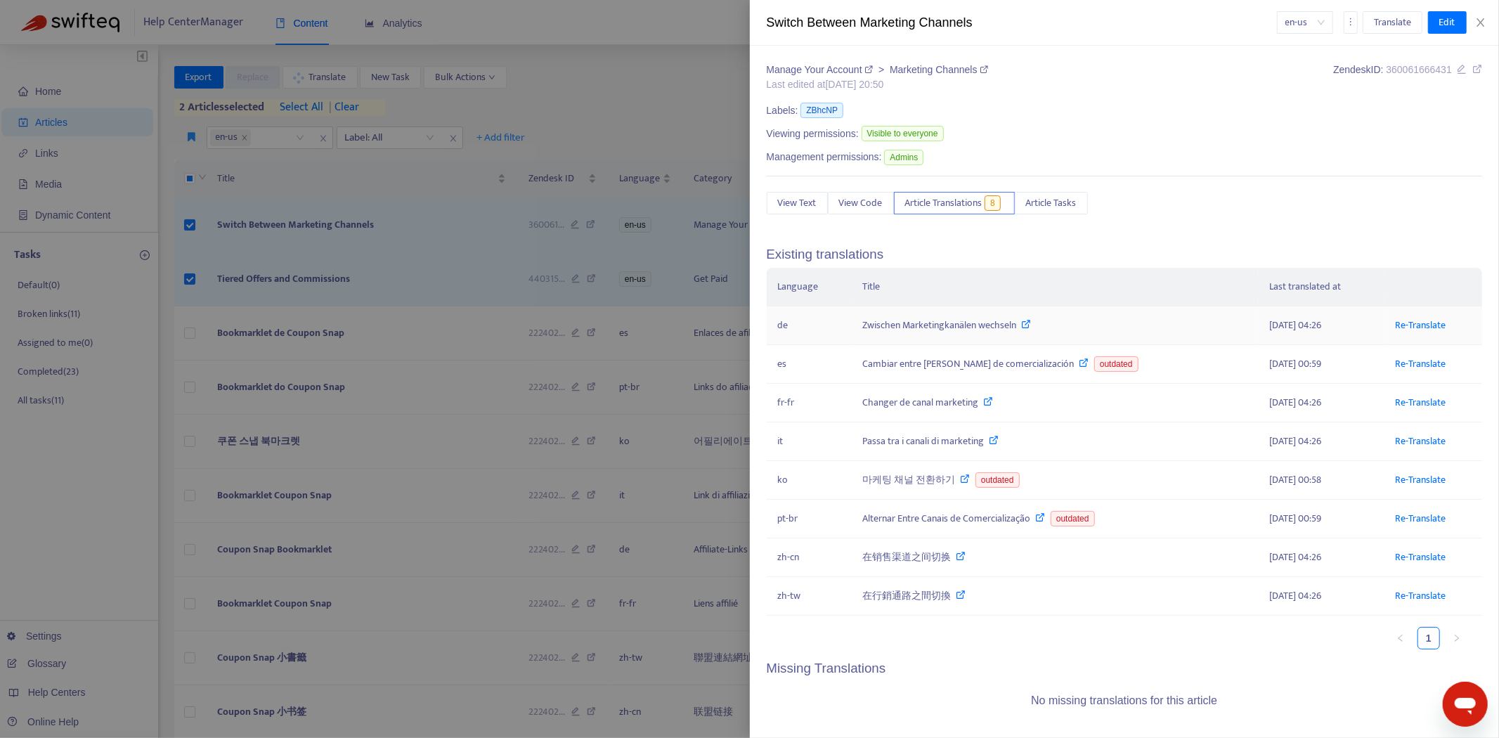
click at [1031, 326] on icon at bounding box center [1026, 324] width 10 height 10
click at [795, 204] on span "View Text" at bounding box center [797, 202] width 39 height 15
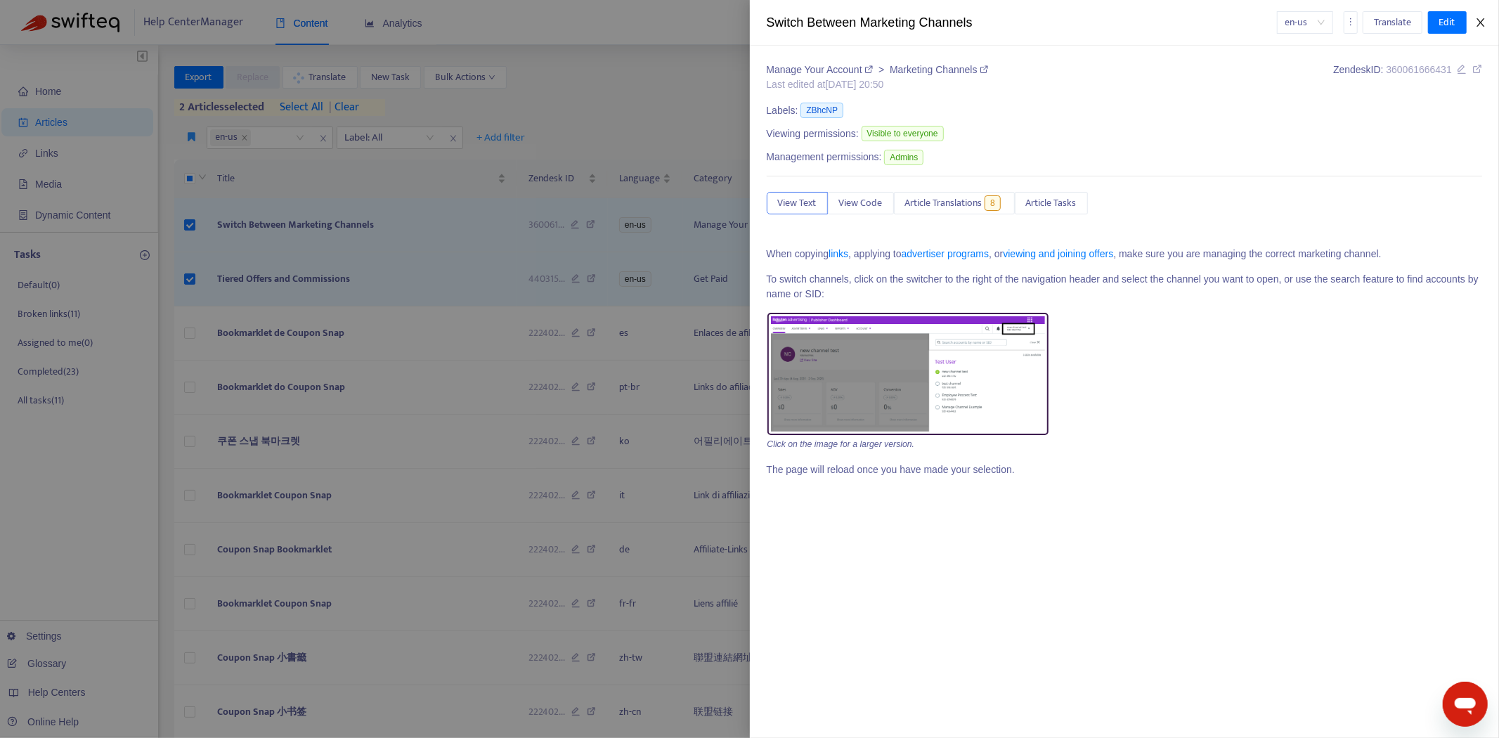
click at [1481, 18] on icon "close" at bounding box center [1480, 22] width 11 height 11
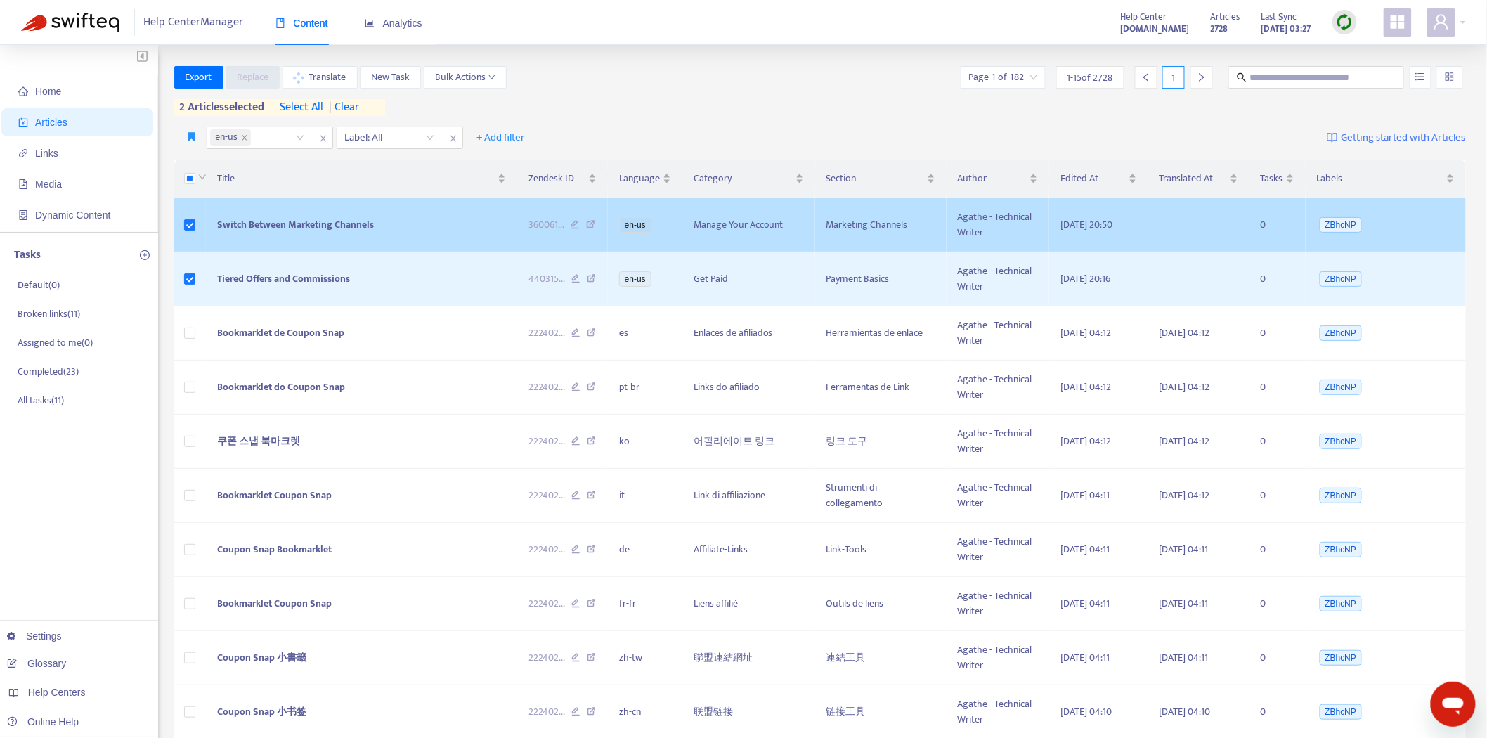
click at [589, 226] on icon at bounding box center [590, 226] width 9 height 13
